Goal: Check status: Check status

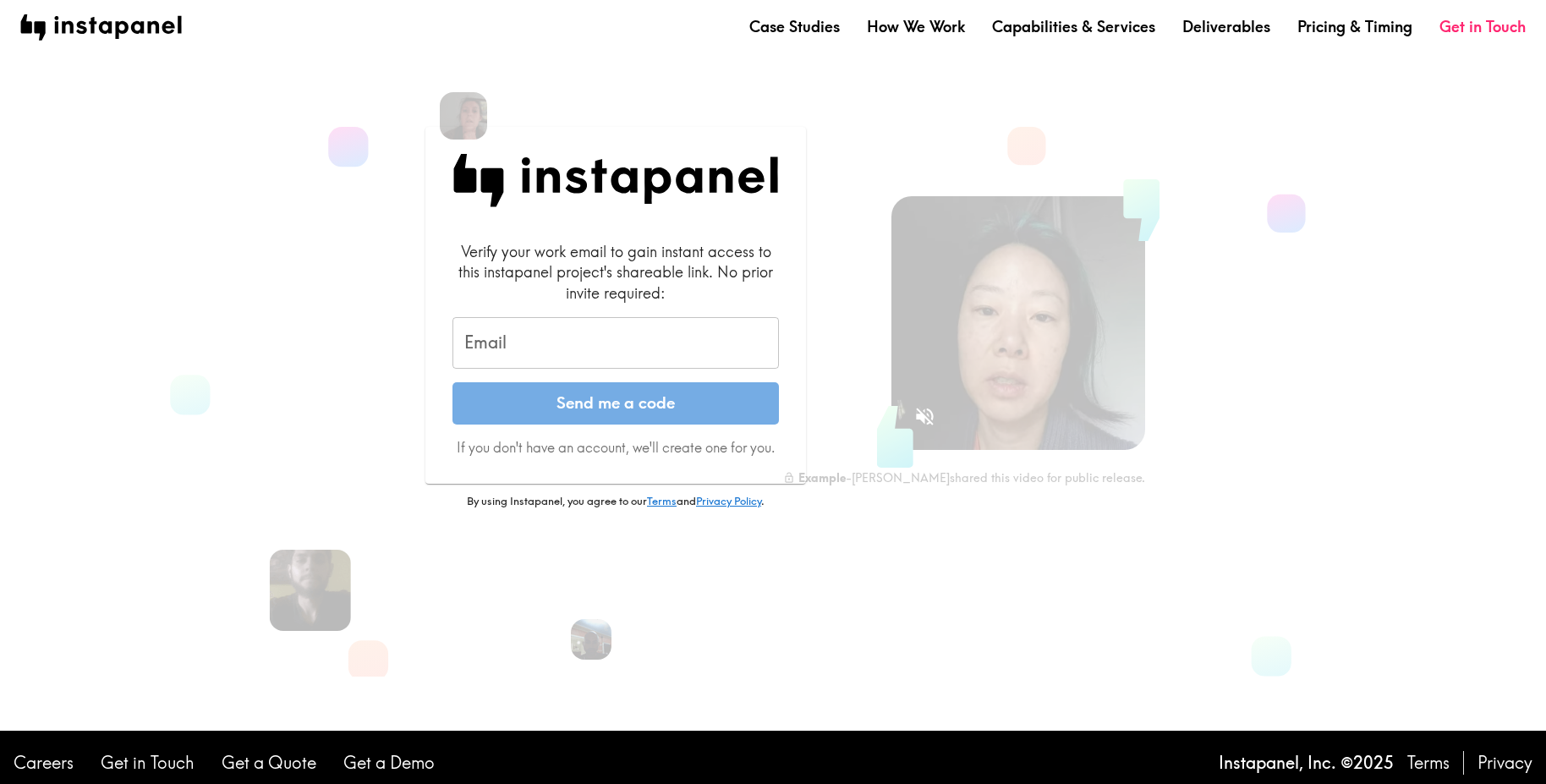
click at [657, 345] on input "Email" at bounding box center [615, 343] width 327 height 53
type input "[EMAIL_ADDRESS][DOMAIN_NAME]"
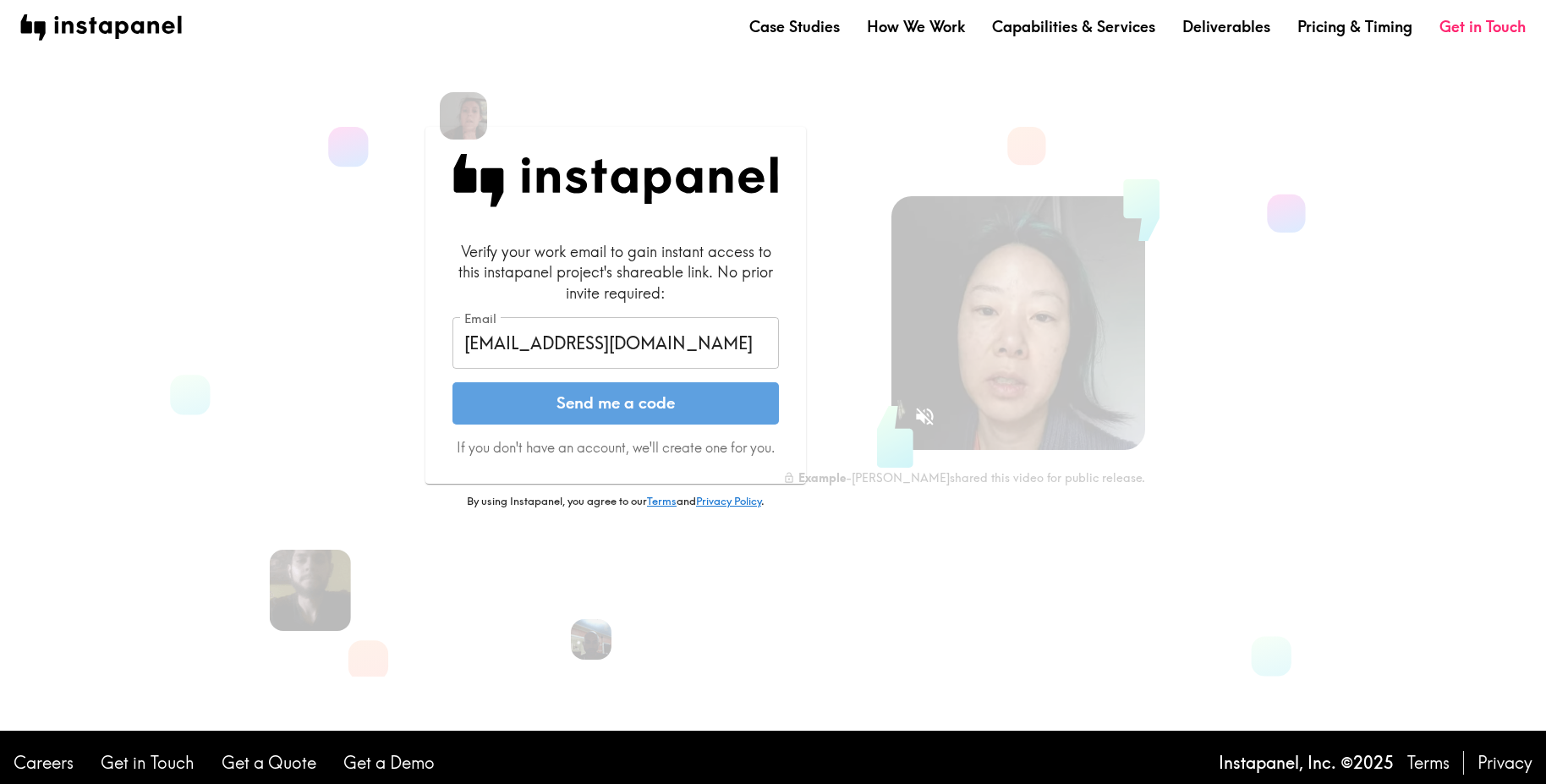
click at [622, 409] on button "Send me a code" at bounding box center [615, 403] width 327 height 42
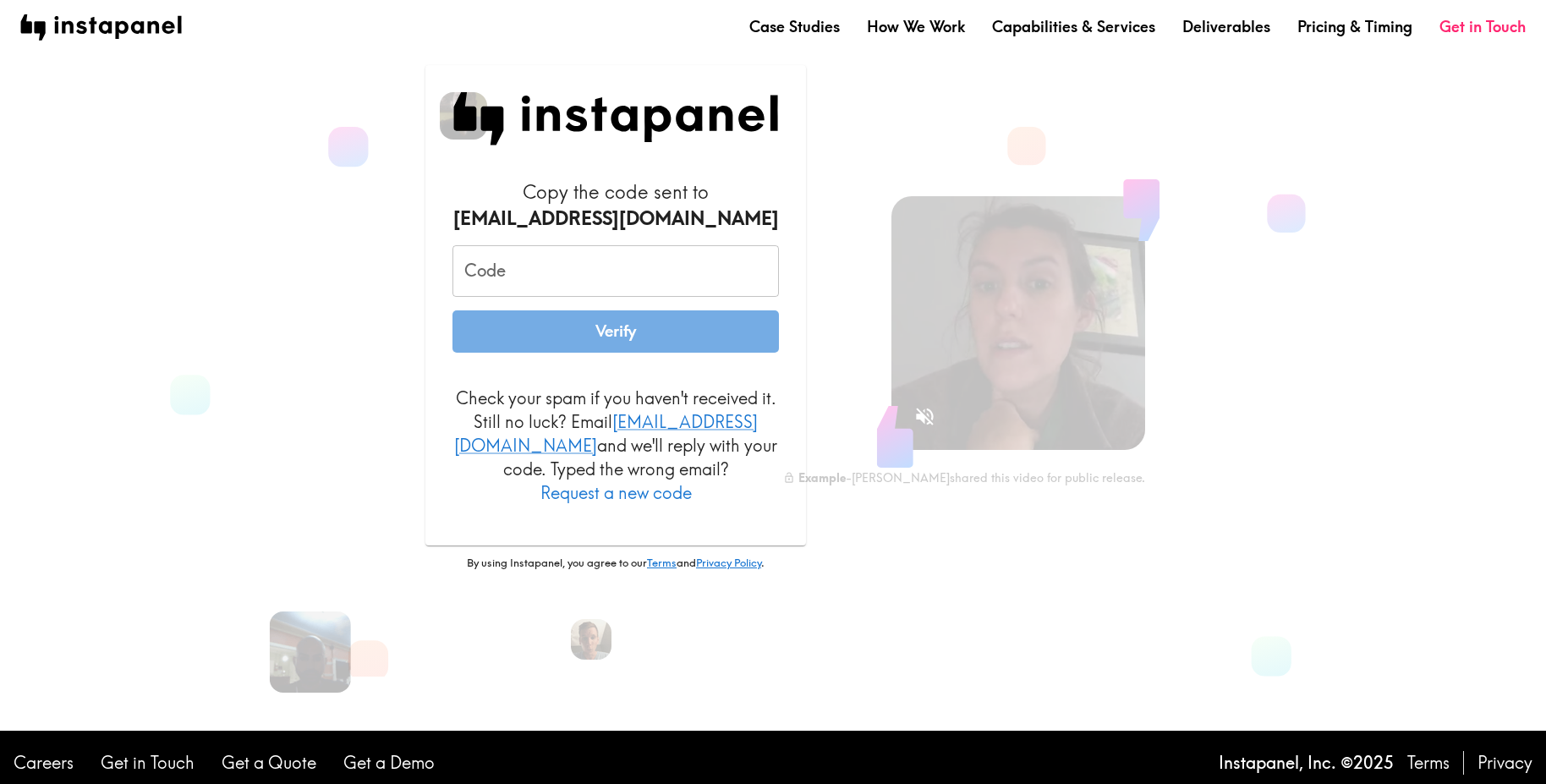
click at [614, 285] on input "Code" at bounding box center [615, 272] width 327 height 53
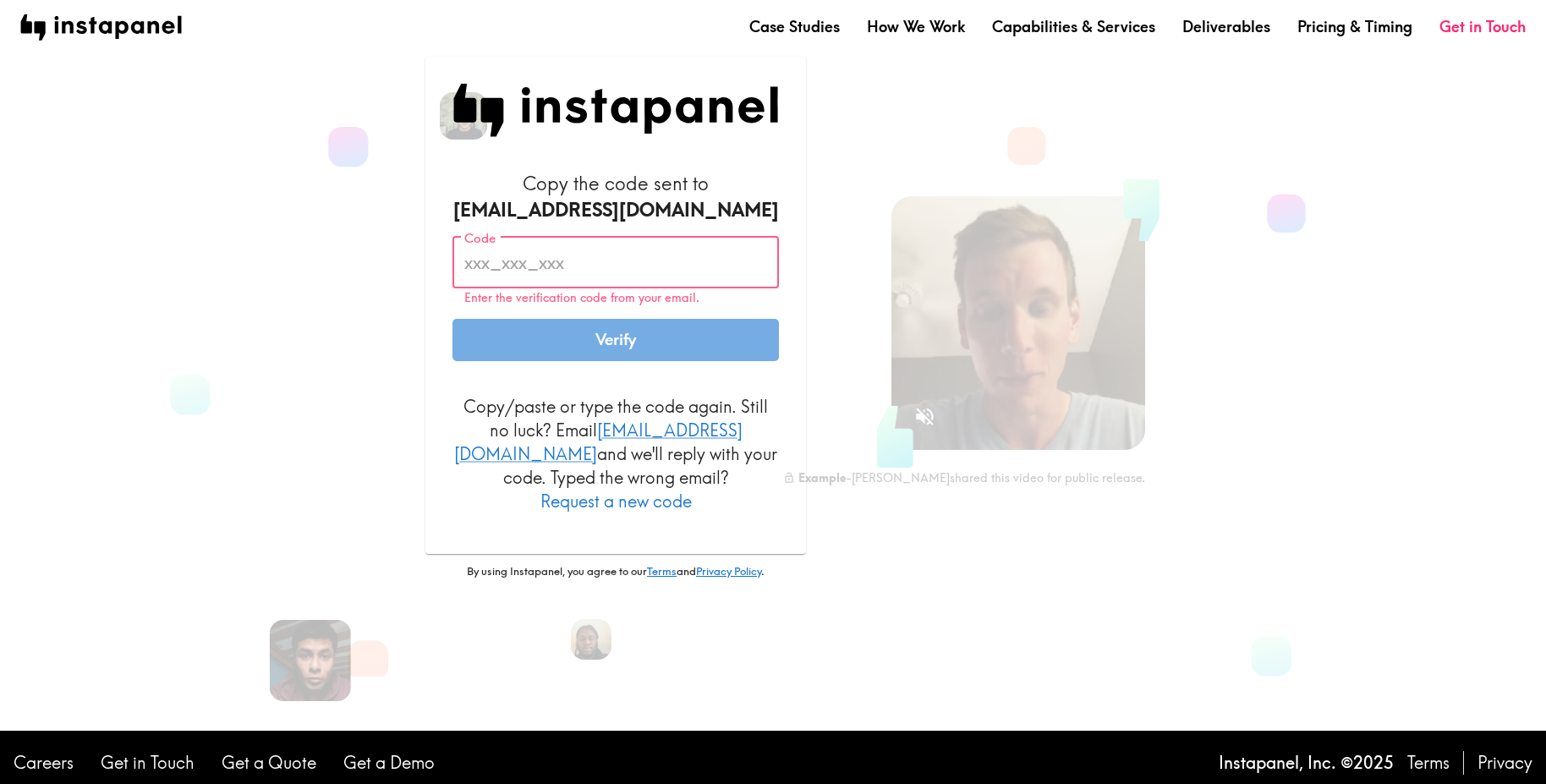
paste input "2KN_BGi_3qL"
type input "2KN_BGi_3qL"
click at [636, 350] on button "Verify" at bounding box center [615, 340] width 327 height 42
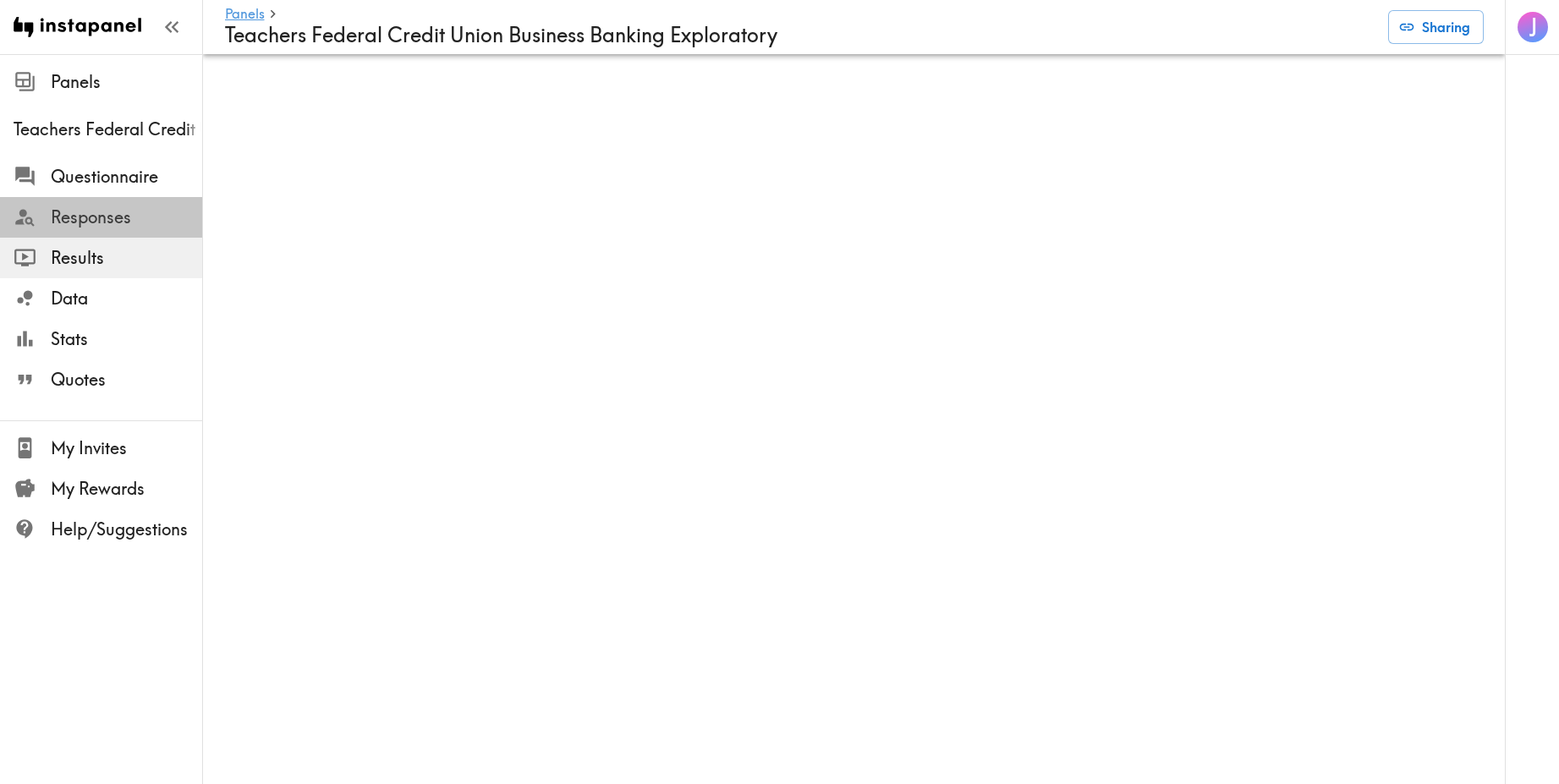
click at [150, 221] on span "Responses" at bounding box center [127, 216] width 151 height 24
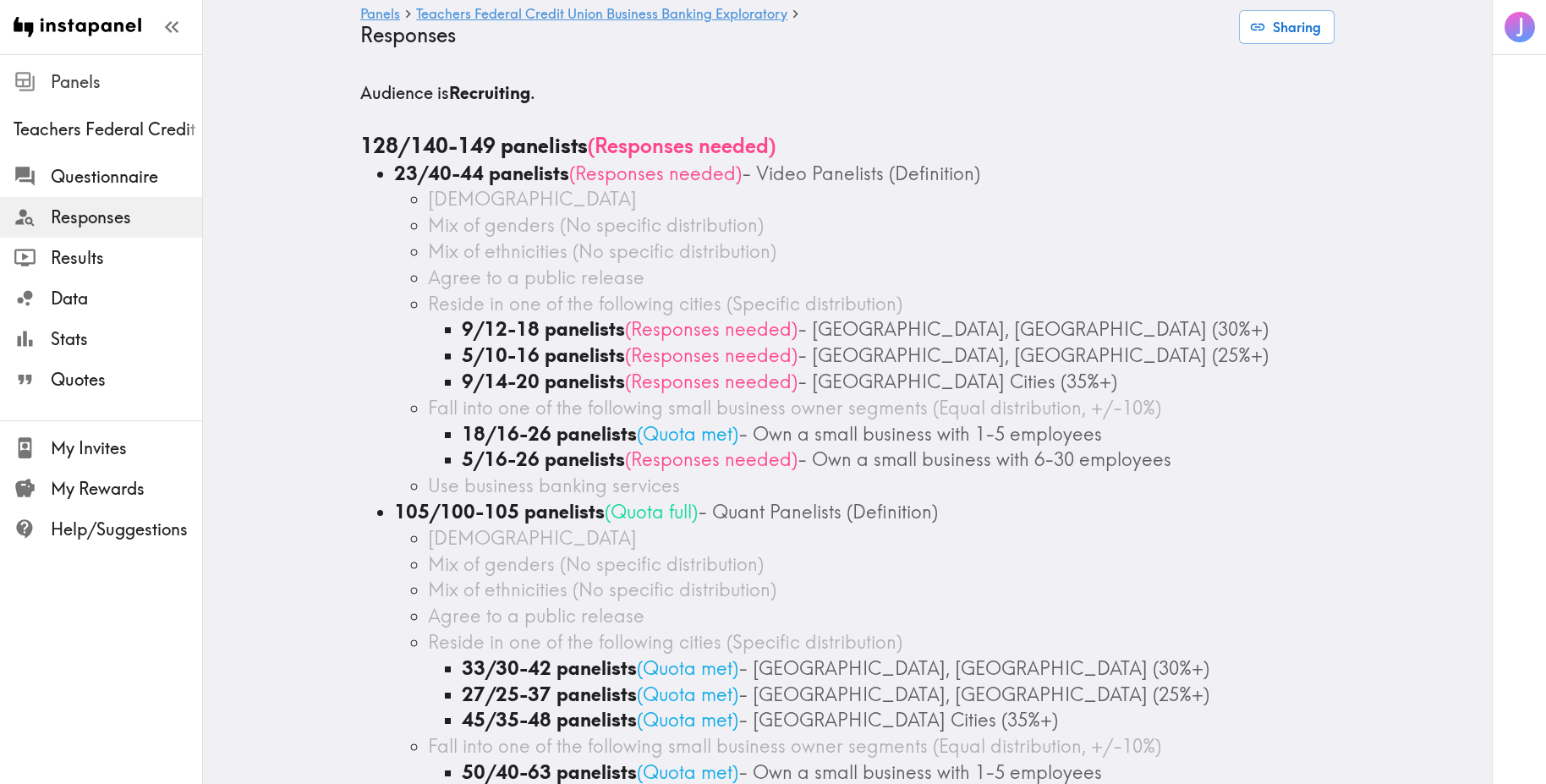
click at [83, 81] on span "Panels" at bounding box center [127, 82] width 151 height 24
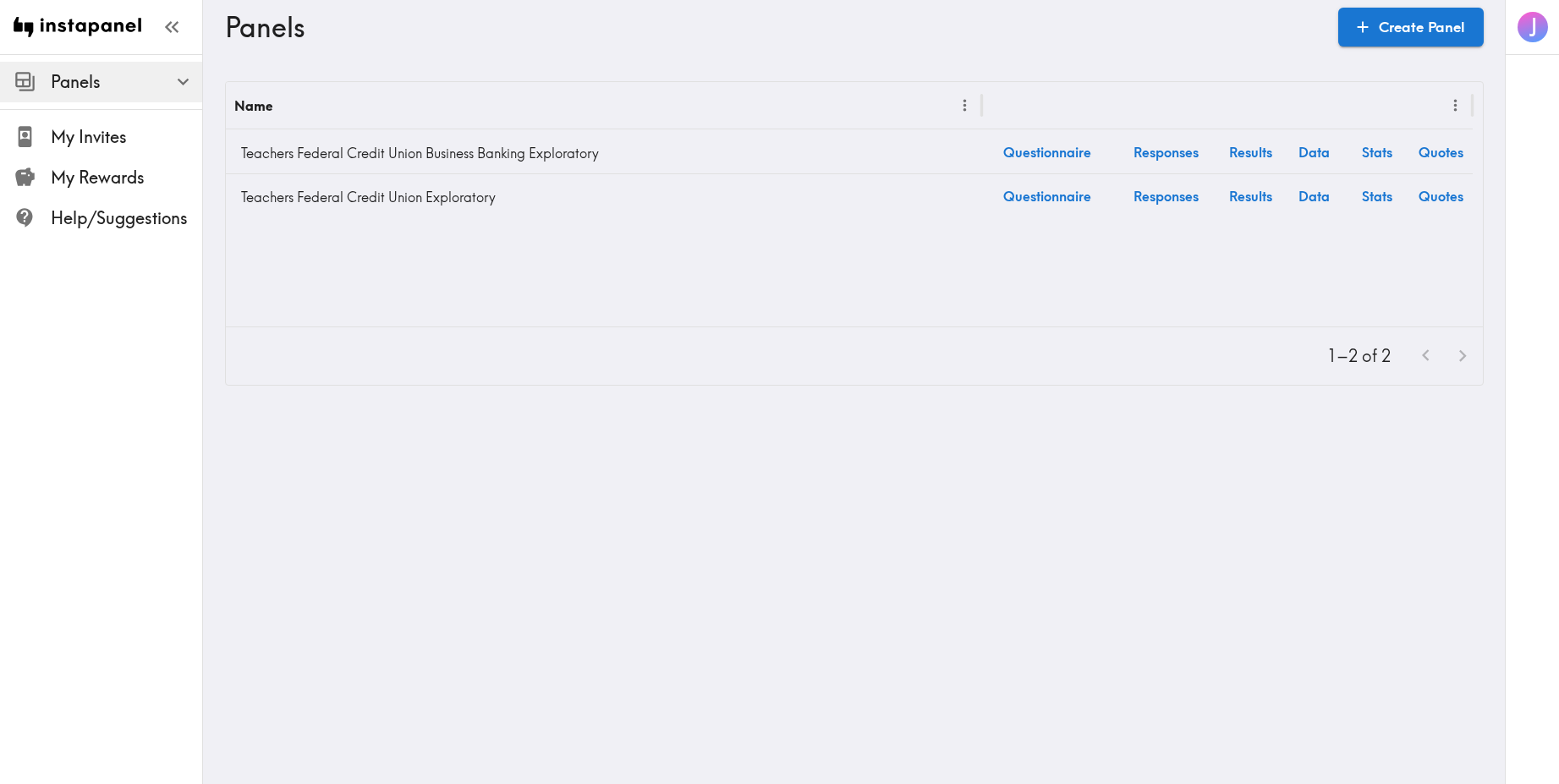
click at [89, 77] on span "Panels" at bounding box center [127, 82] width 151 height 24
click at [170, 78] on button "button" at bounding box center [182, 81] width 36 height 36
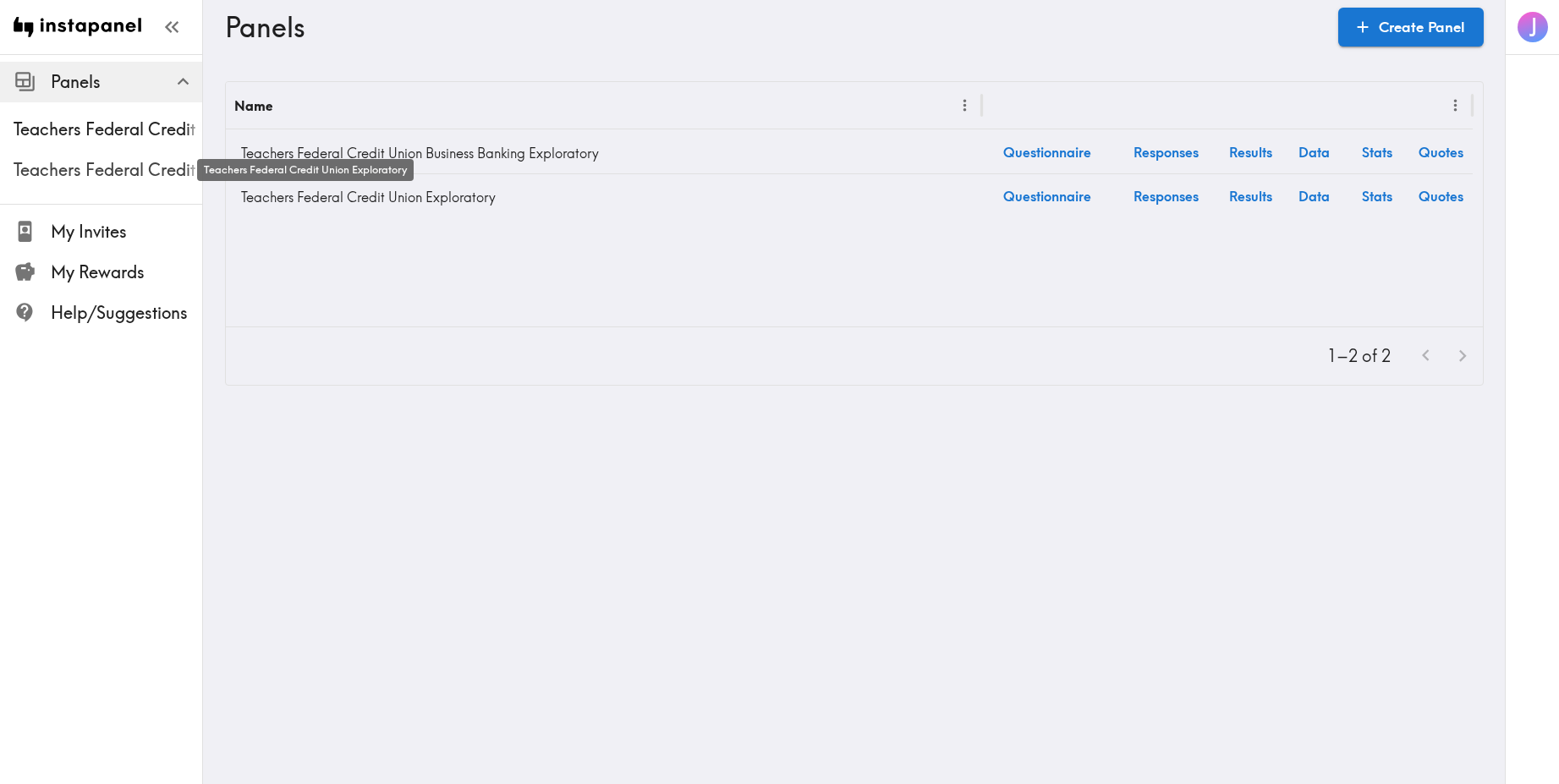
click at [132, 171] on span "Teachers Federal Credit Union Exploratory" at bounding box center [107, 170] width 188 height 24
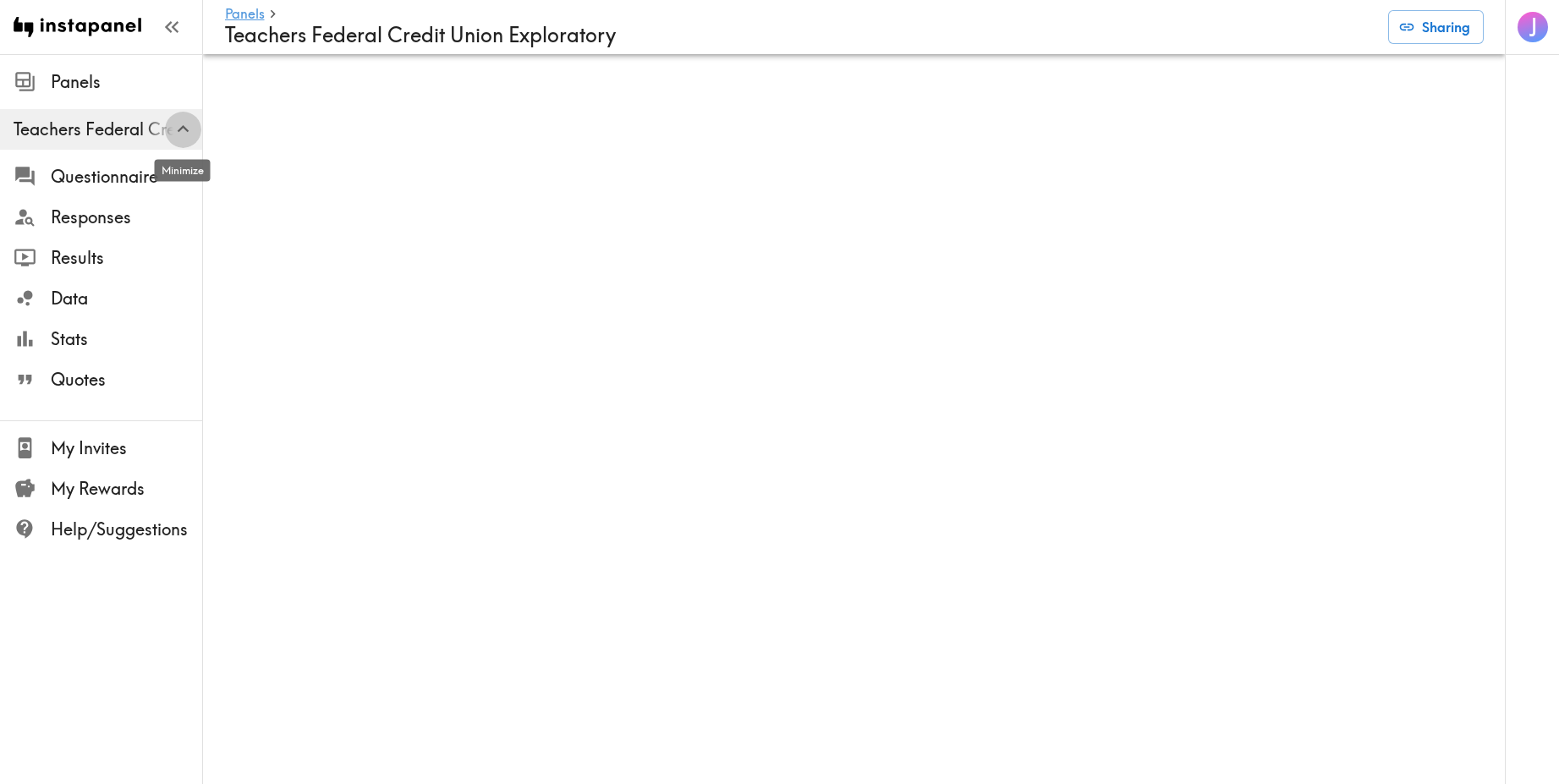
click at [170, 128] on button "button" at bounding box center [182, 128] width 36 height 36
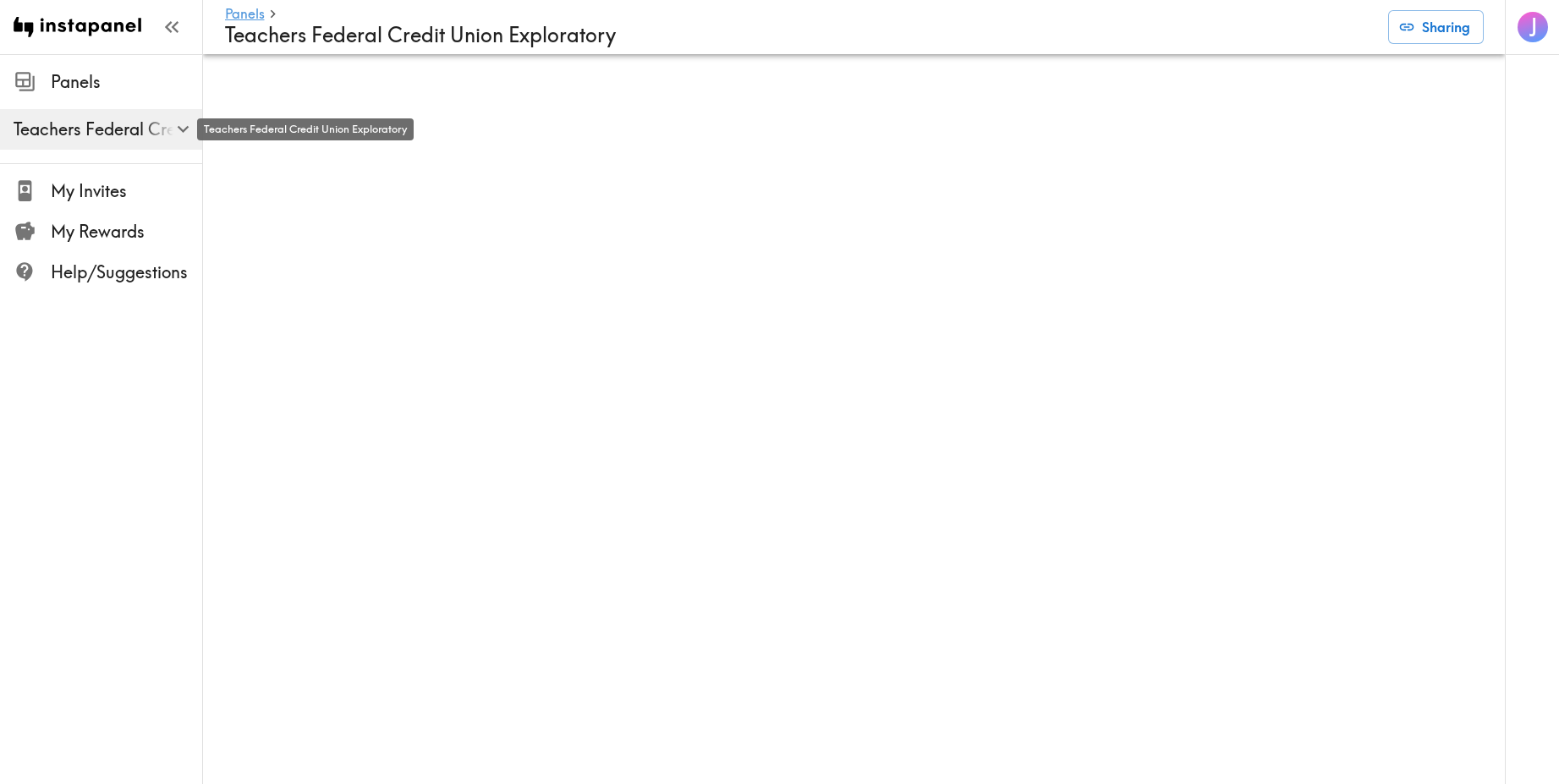
click at [162, 128] on span "Teachers Federal Credit Union Exploratory" at bounding box center [107, 129] width 188 height 24
click at [181, 128] on icon "button" at bounding box center [183, 129] width 23 height 23
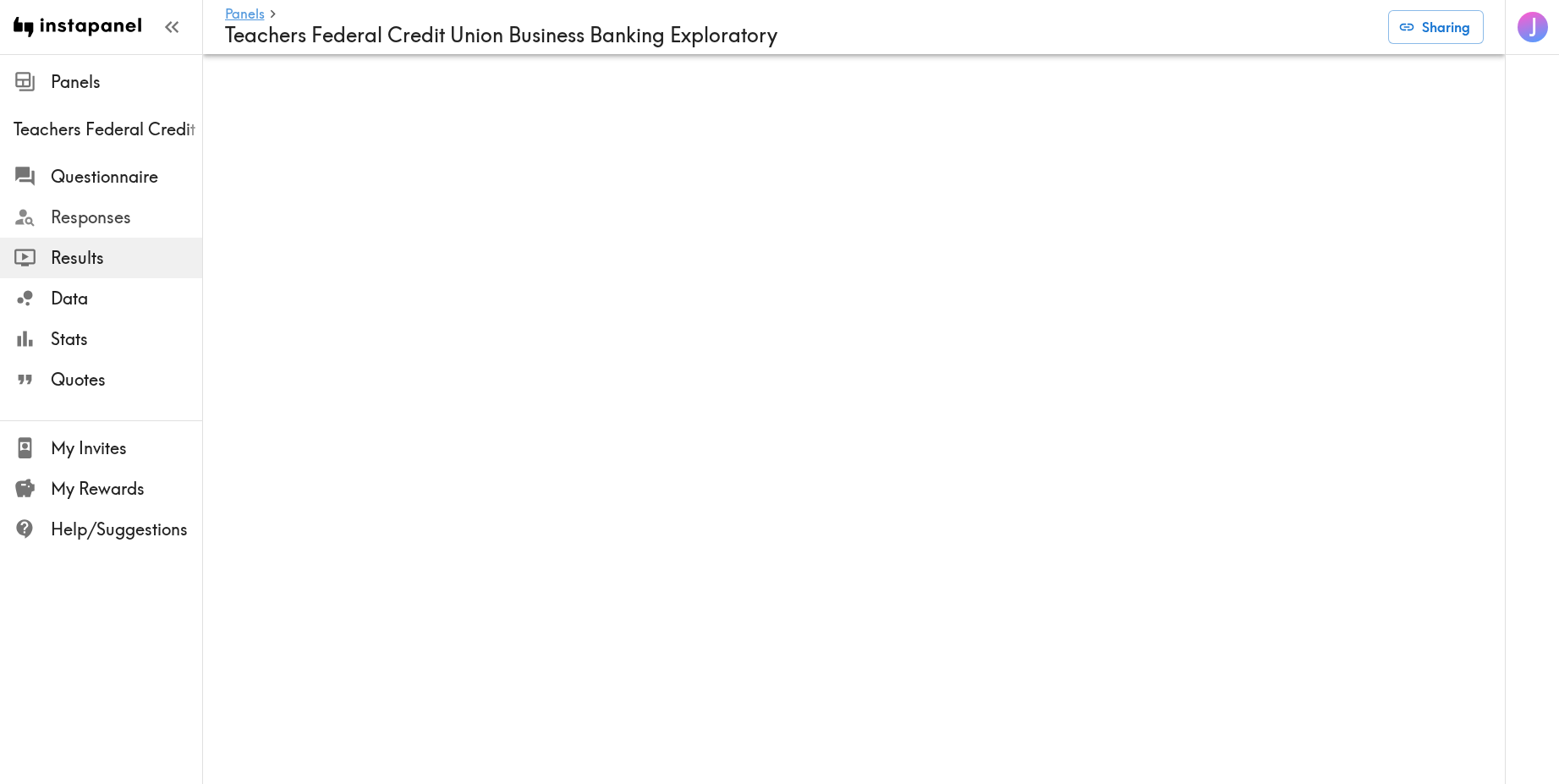
click at [134, 218] on span "Responses" at bounding box center [127, 216] width 151 height 24
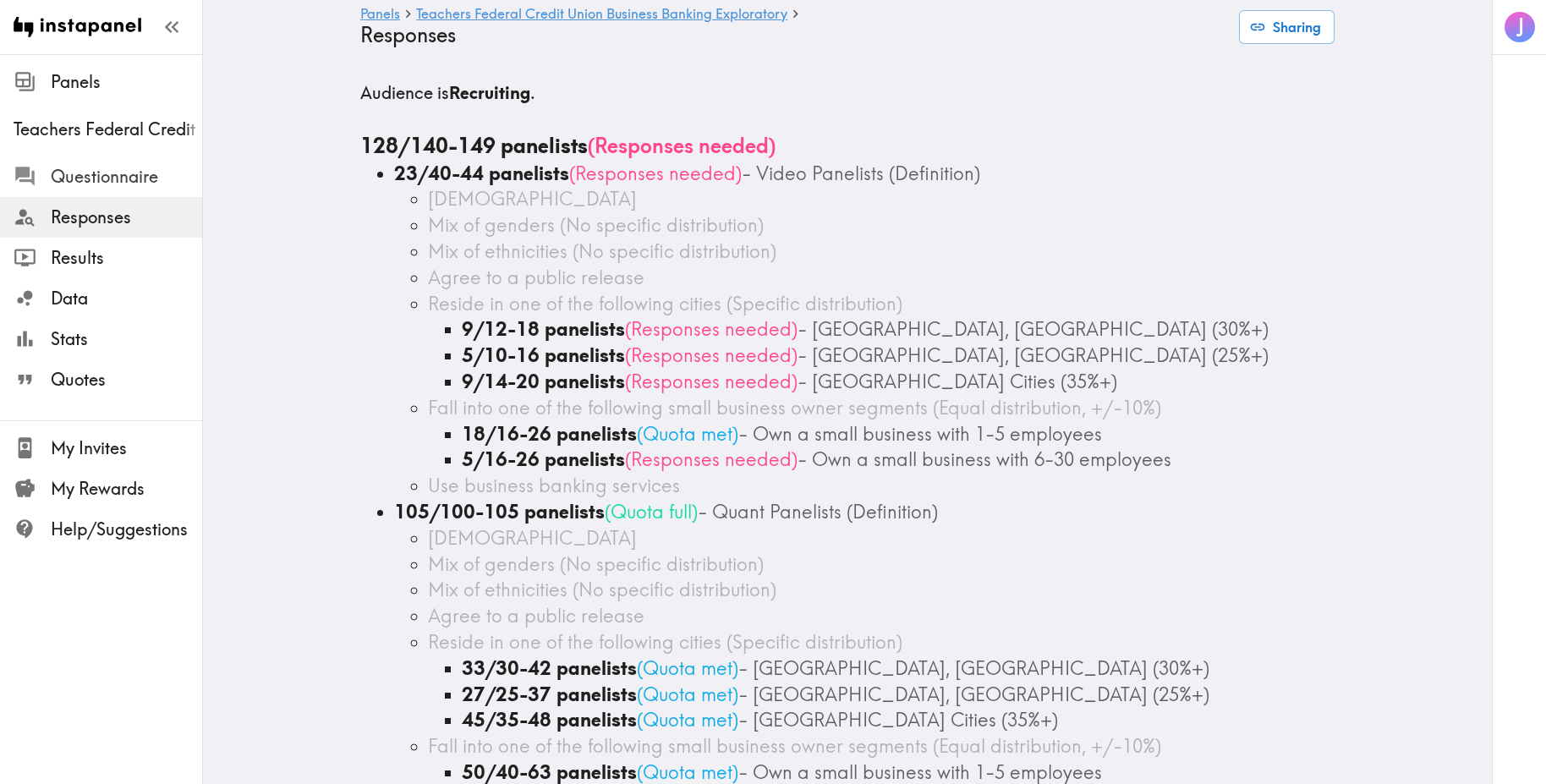
click at [110, 180] on span "Questionnaire" at bounding box center [127, 176] width 151 height 24
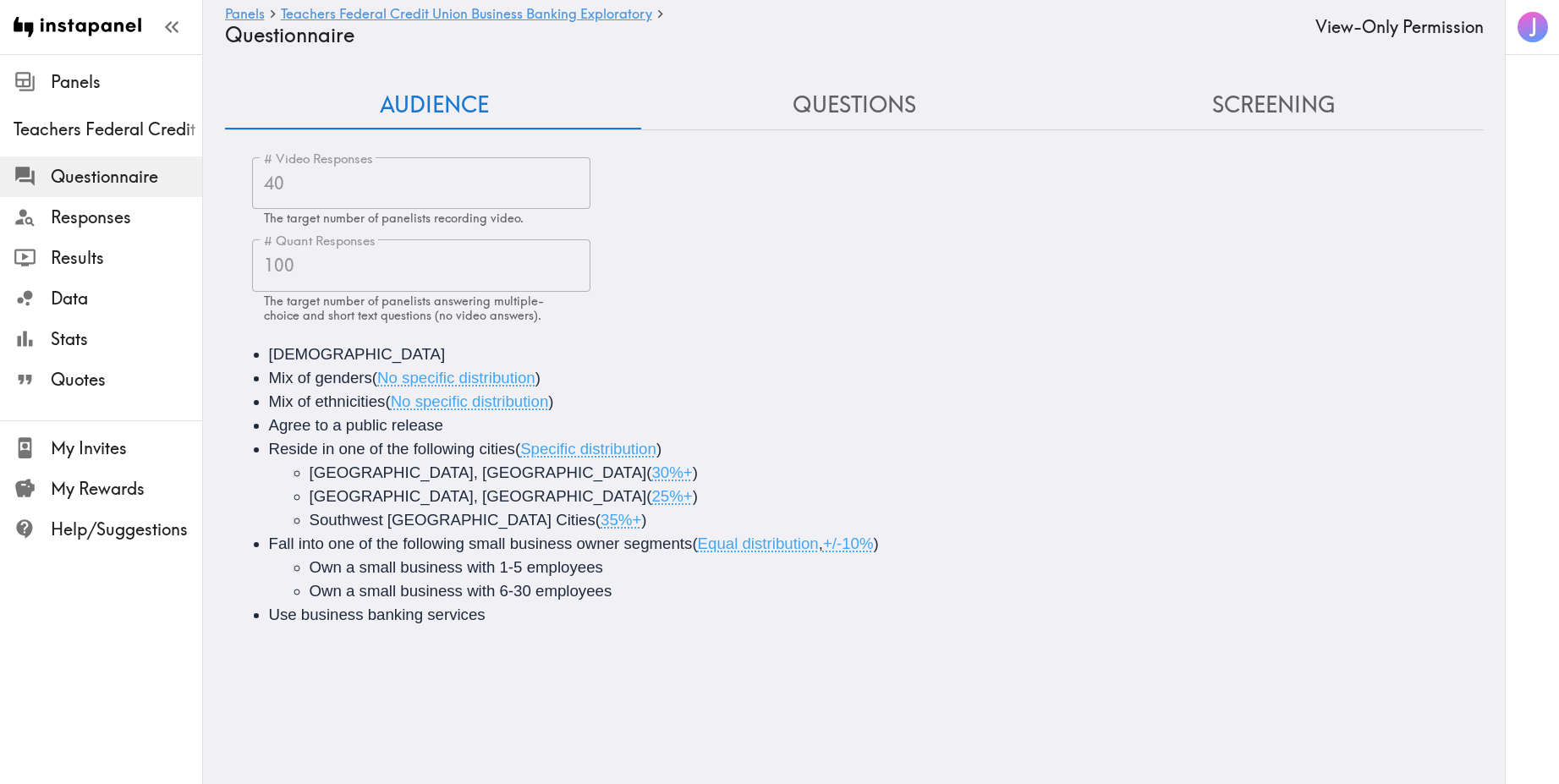
click at [866, 104] on button "Questions" at bounding box center [854, 105] width 420 height 48
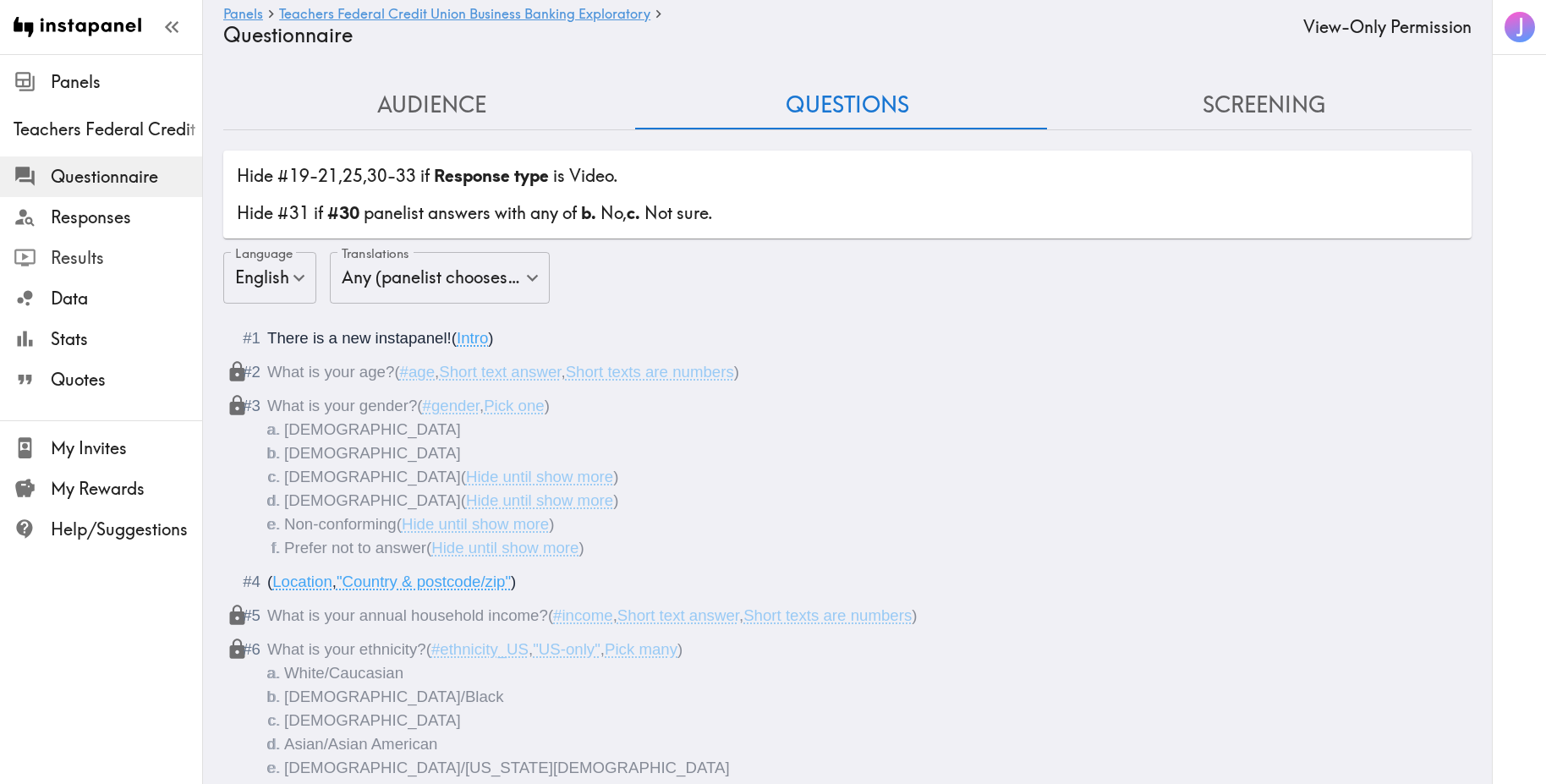
click at [85, 264] on span "Results" at bounding box center [127, 258] width 151 height 24
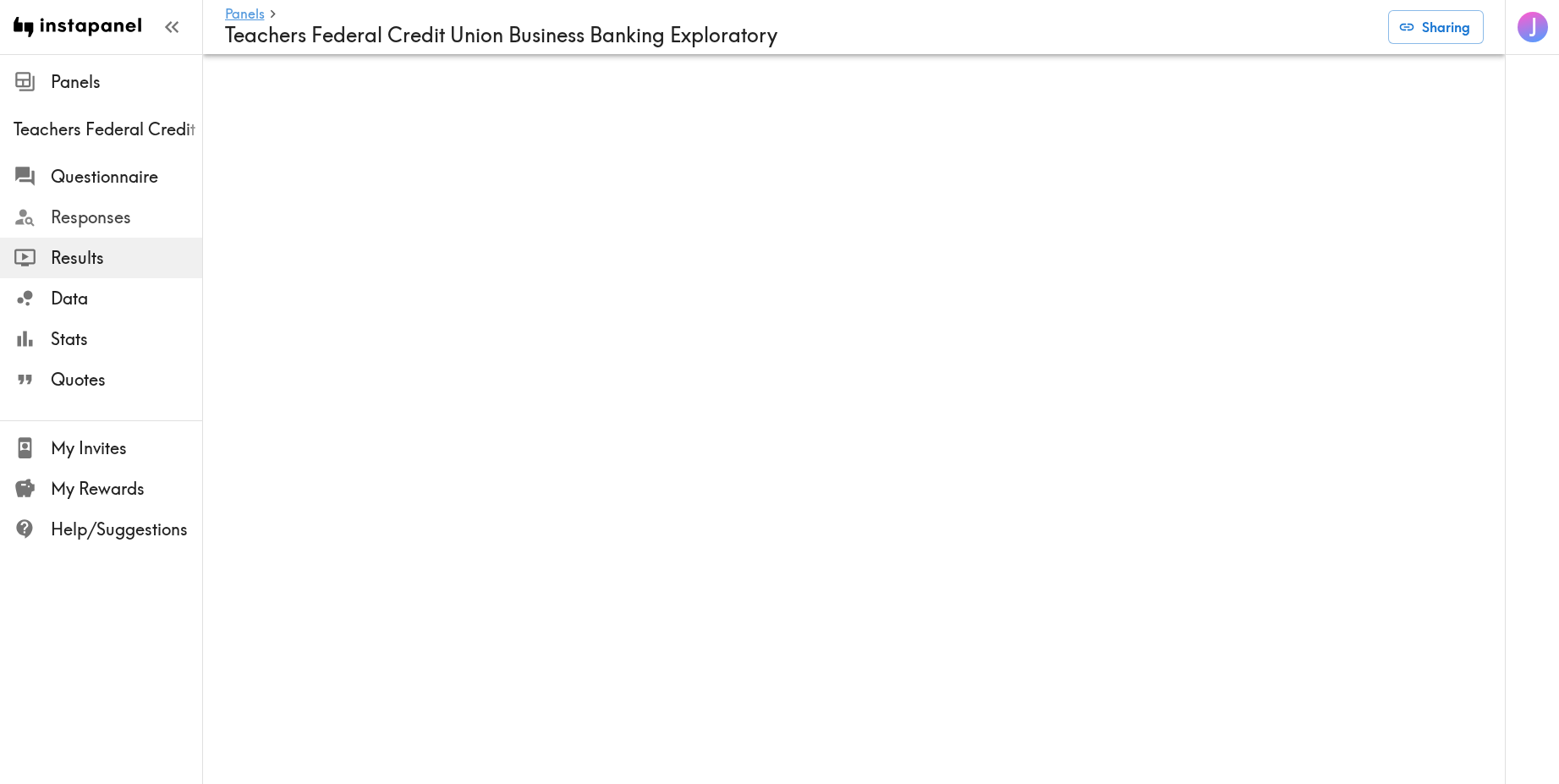
click at [122, 219] on span "Responses" at bounding box center [127, 216] width 151 height 24
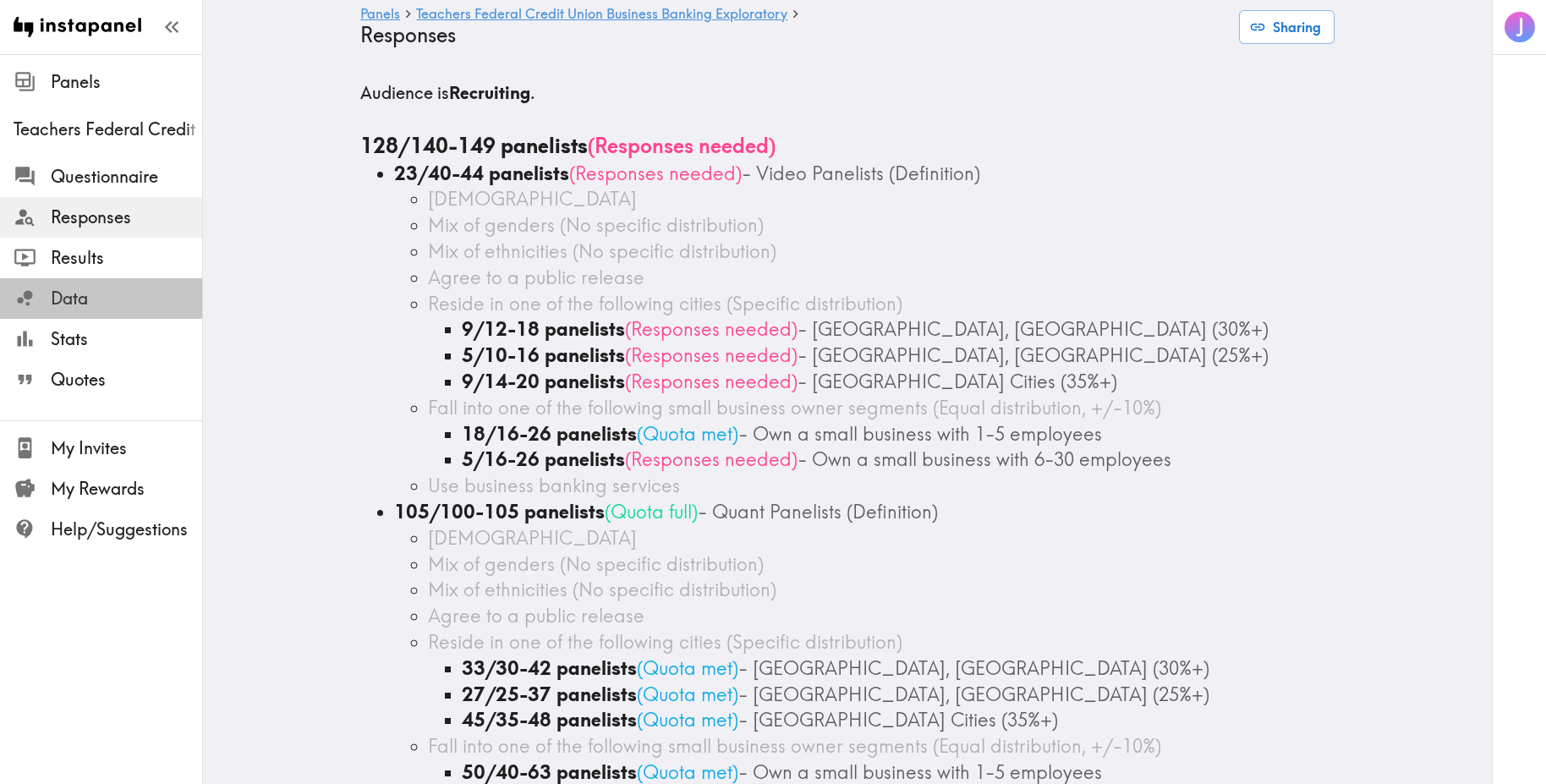
click at [133, 305] on span "Data" at bounding box center [127, 298] width 151 height 24
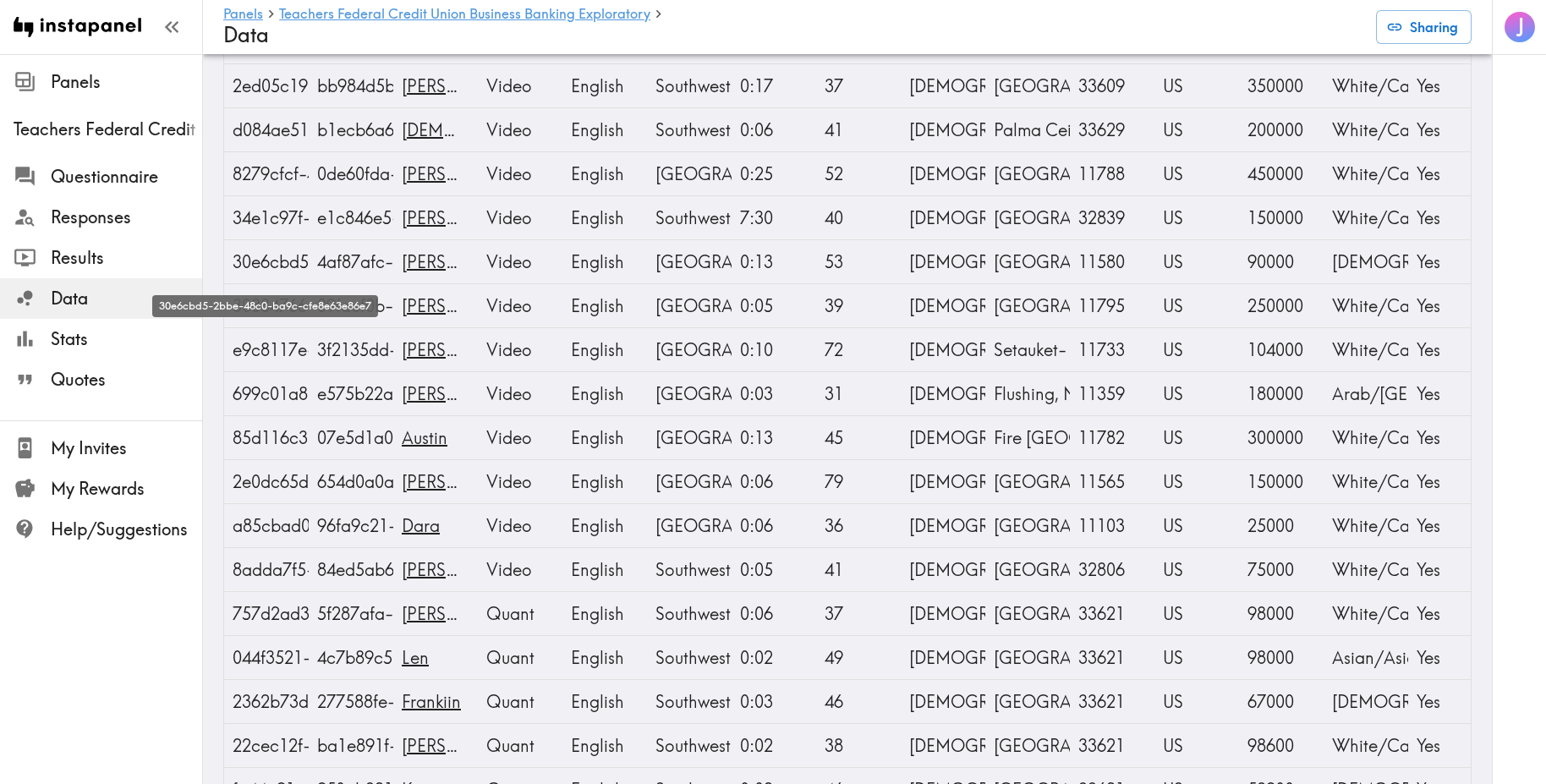
scroll to position [991, 0]
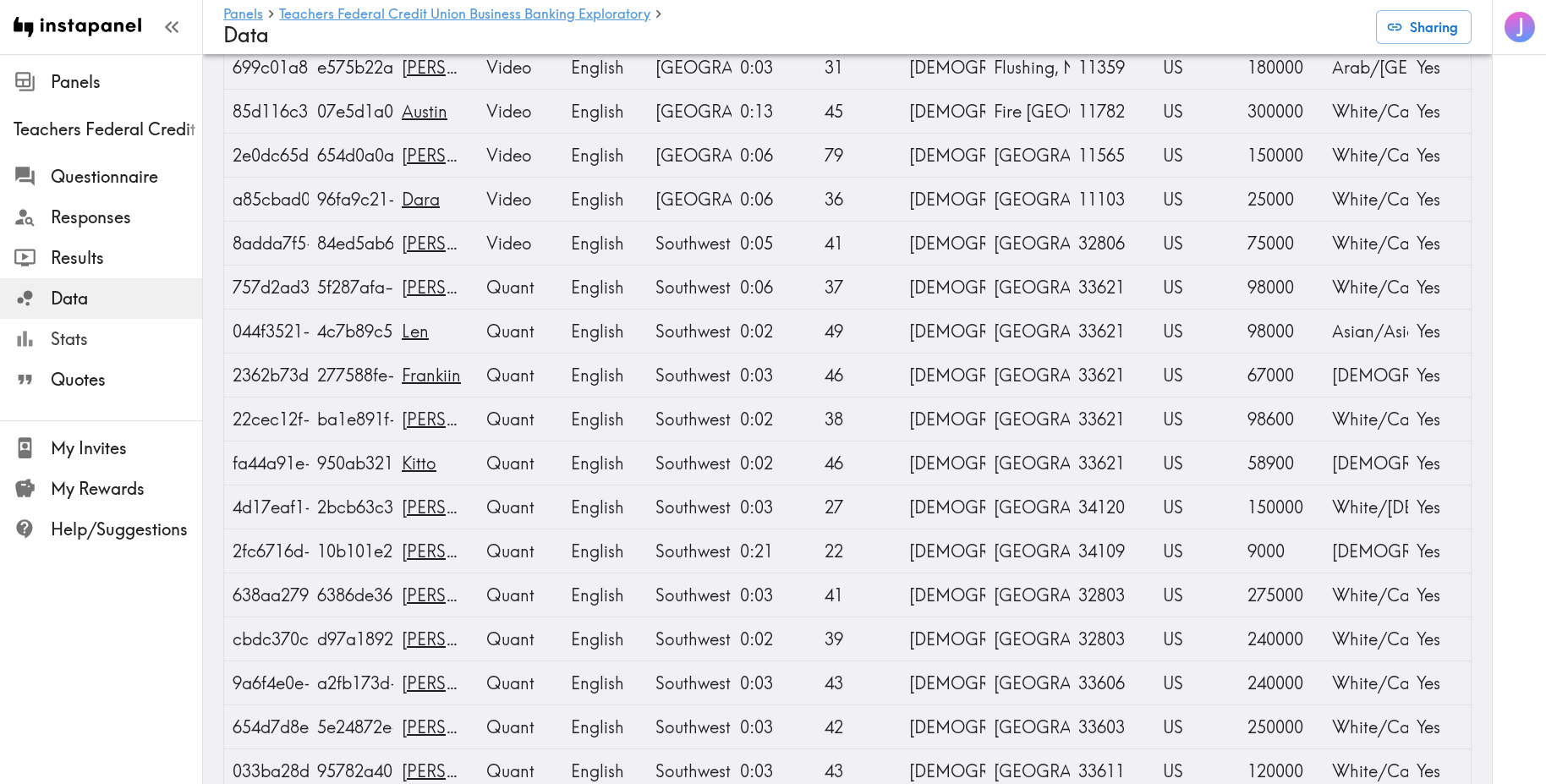
click at [117, 342] on span "Stats" at bounding box center [127, 339] width 151 height 24
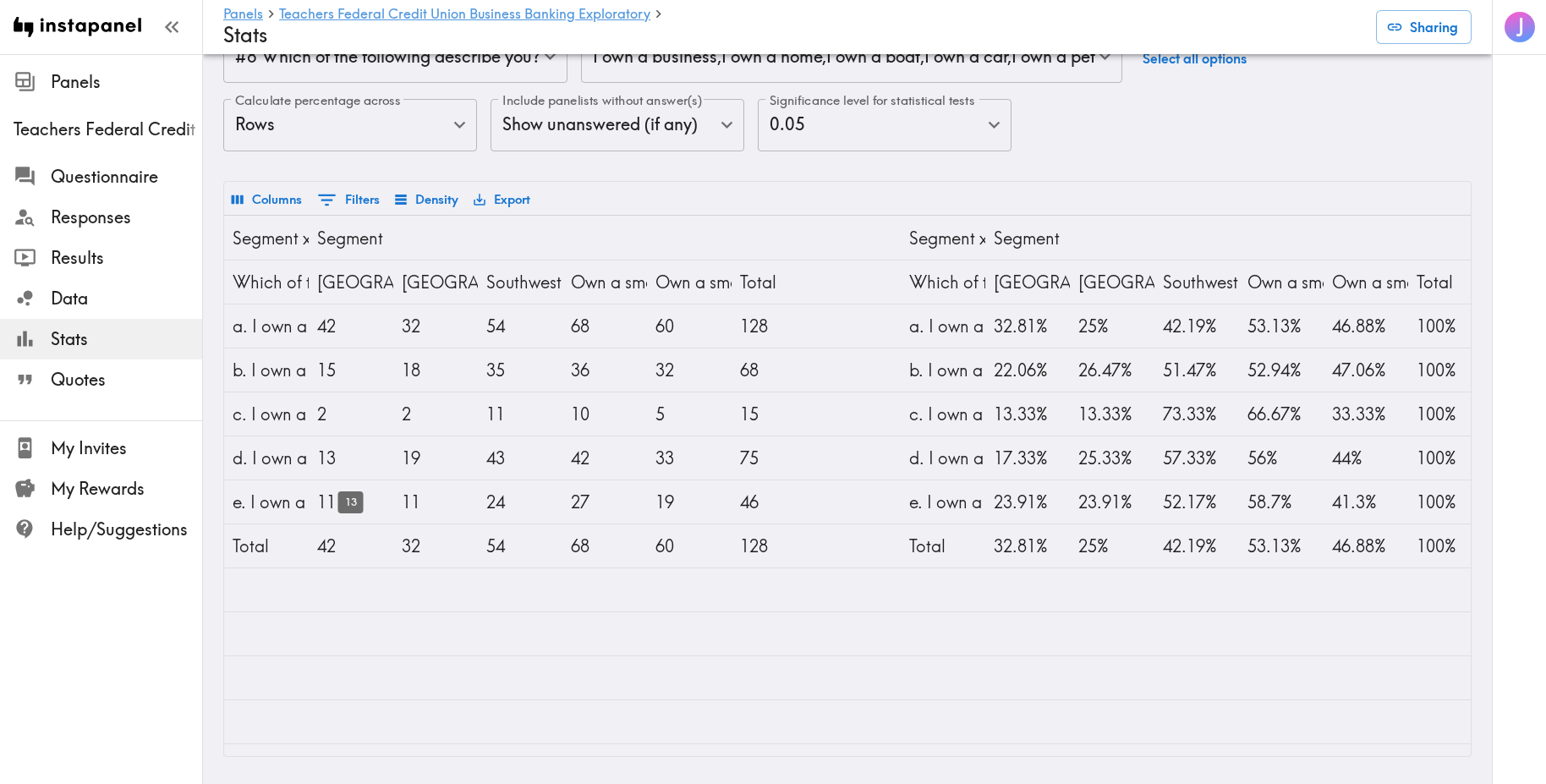
scroll to position [140, 0]
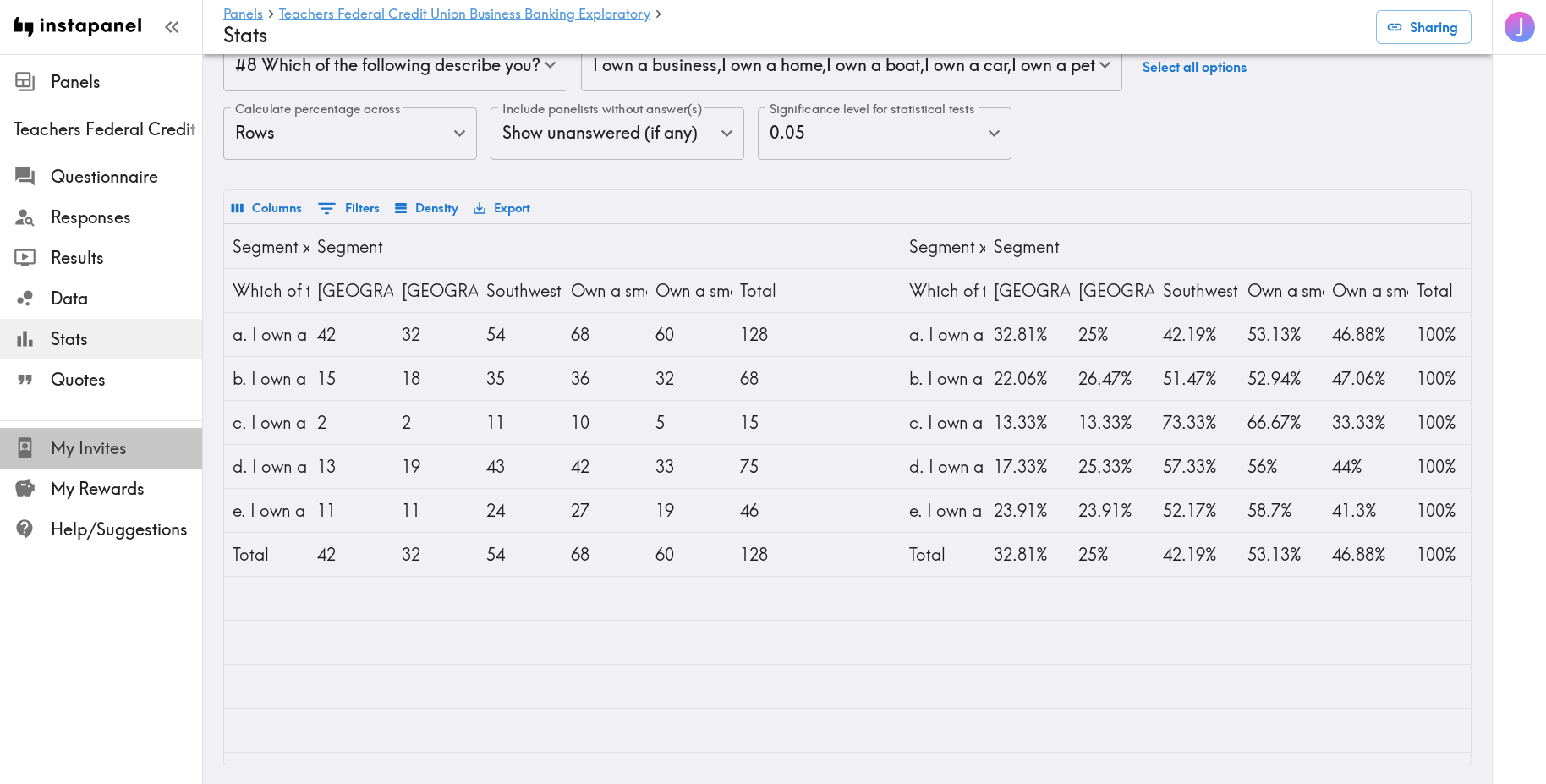
click at [112, 442] on span "My Invites" at bounding box center [127, 448] width 151 height 24
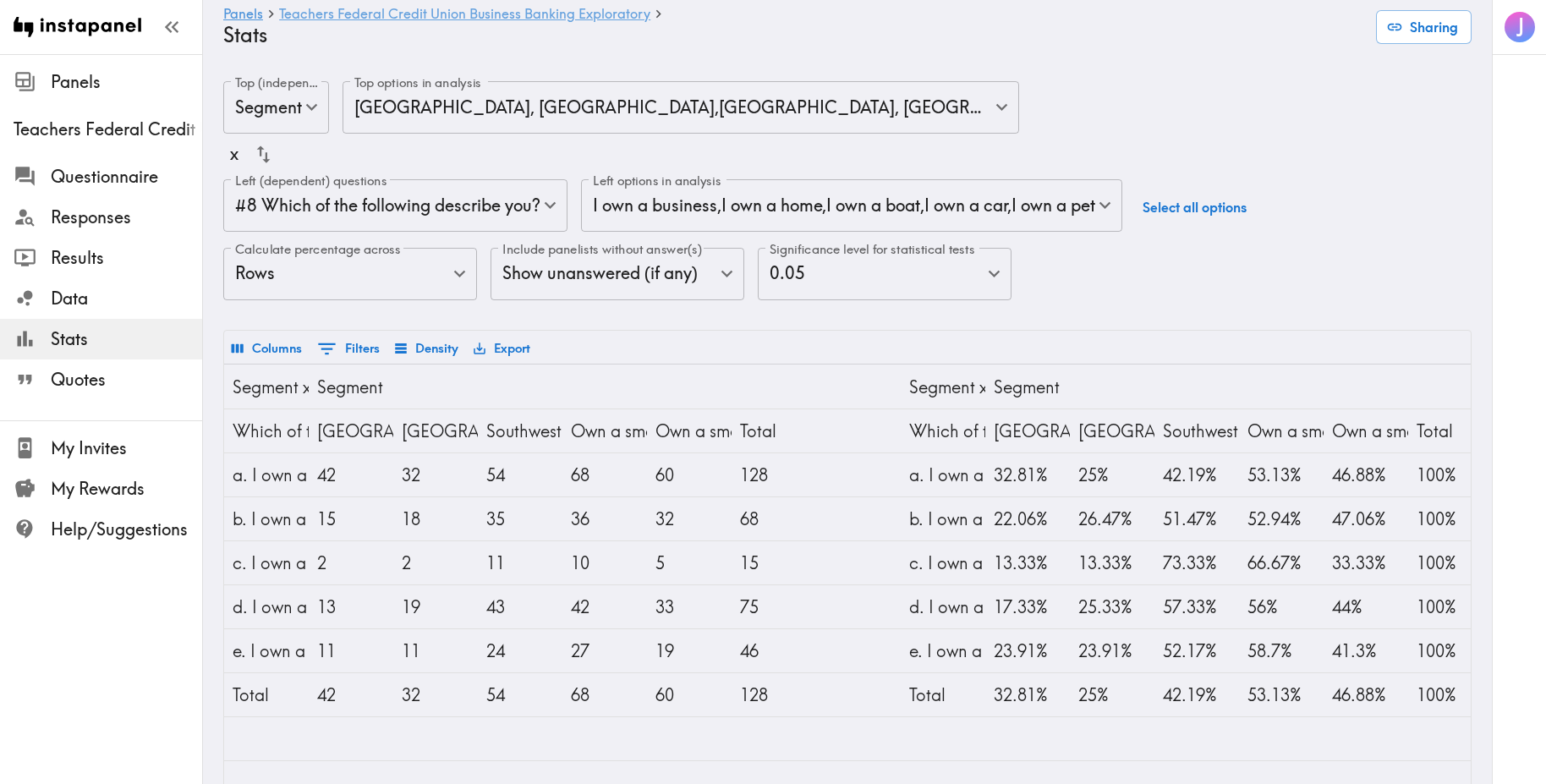
click at [450, 18] on link "Teachers Federal Credit Union Business Banking Exploratory" at bounding box center [465, 15] width 372 height 16
